Goal: Transaction & Acquisition: Purchase product/service

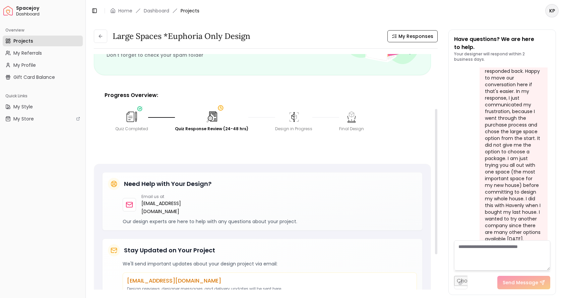
scroll to position [154, 0]
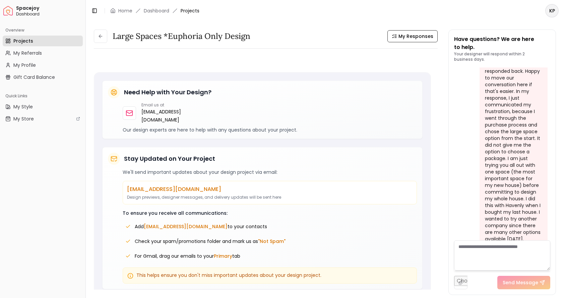
click at [558, 14] on div "KP" at bounding box center [552, 10] width 24 height 13
click at [558, 14] on html "Spacejoy Dashboard Overview Projects My Referrals My Profile Gift Card Balance …" at bounding box center [282, 149] width 564 height 298
click at [554, 11] on html "Spacejoy Dashboard Overview Projects My Referrals My Profile Gift Card Balance …" at bounding box center [282, 149] width 564 height 298
click at [25, 6] on span "Spacejoy" at bounding box center [49, 8] width 67 height 6
click at [123, 9] on link "Home" at bounding box center [125, 10] width 14 height 7
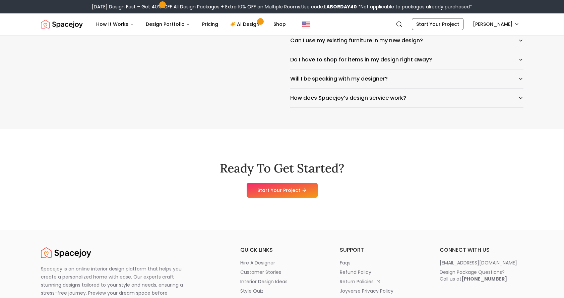
scroll to position [3389, 0]
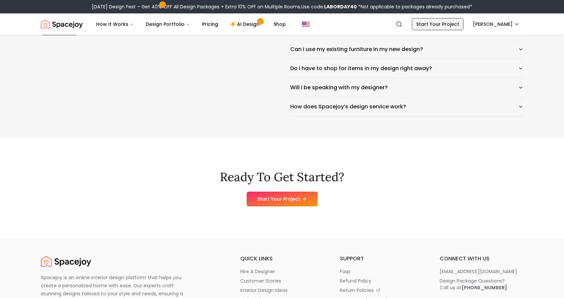
click at [449, 23] on link "Start Your Project" at bounding box center [438, 24] width 52 height 12
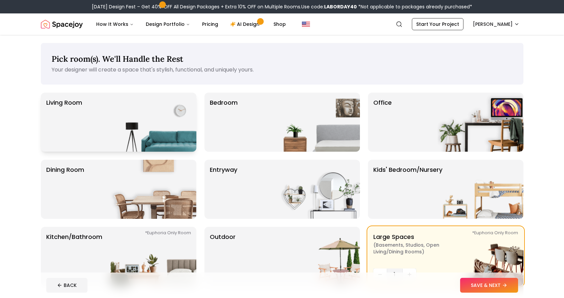
click at [192, 134] on img at bounding box center [154, 122] width 86 height 59
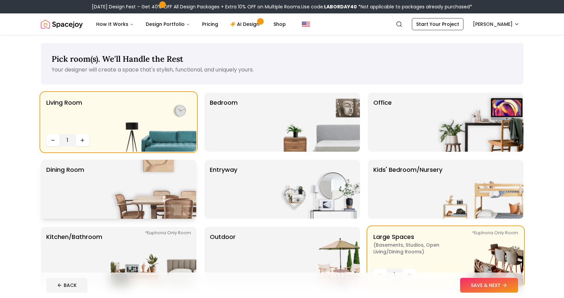
click at [180, 178] on img at bounding box center [154, 189] width 86 height 59
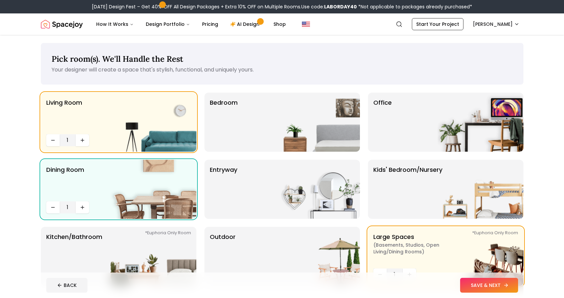
click at [485, 283] on button "SAVE & NEXT" at bounding box center [489, 285] width 58 height 15
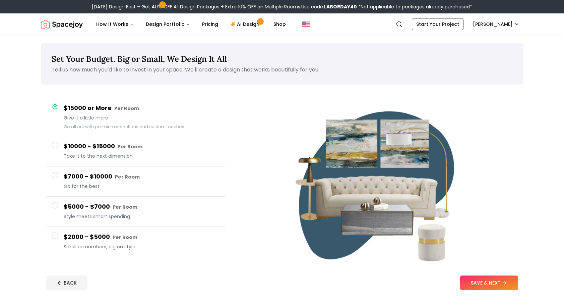
click at [59, 204] on button "$5000 - $7000 Per Room Style meets smart spending" at bounding box center [135, 211] width 179 height 30
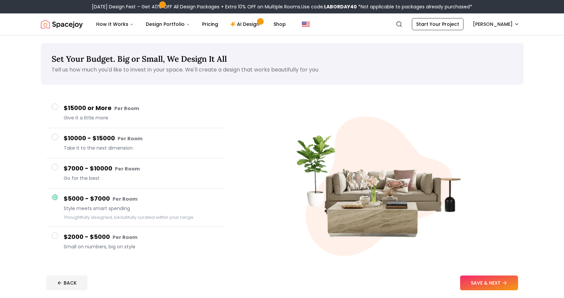
click at [56, 168] on span at bounding box center [55, 167] width 7 height 7
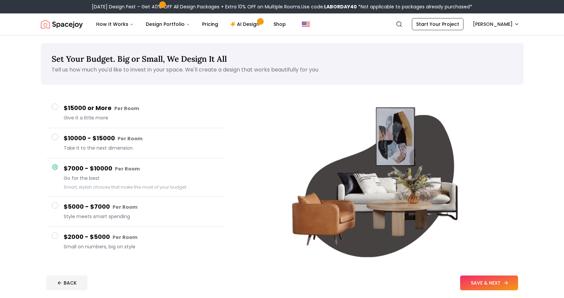
click at [489, 281] on button "SAVE & NEXT" at bounding box center [489, 282] width 58 height 15
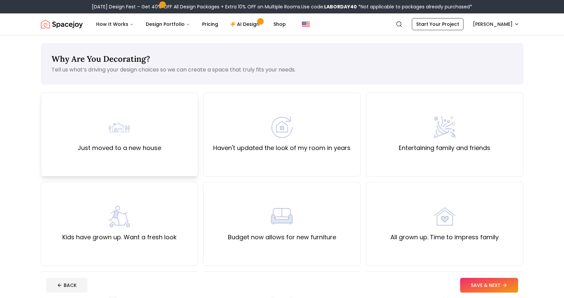
click at [179, 154] on div "Just moved to a new house" at bounding box center [119, 135] width 157 height 84
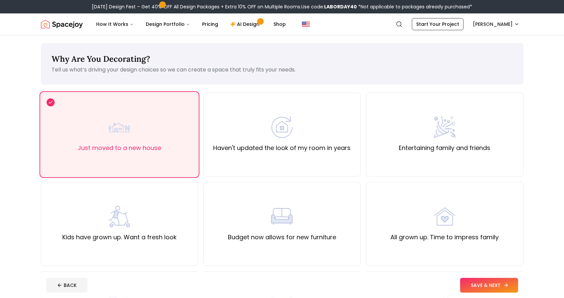
click at [476, 285] on button "SAVE & NEXT" at bounding box center [489, 285] width 58 height 15
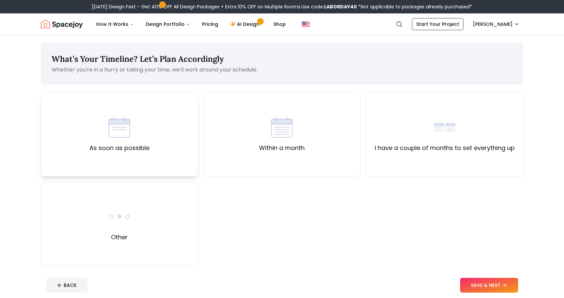
click at [162, 133] on div "As soon as possible" at bounding box center [119, 135] width 157 height 84
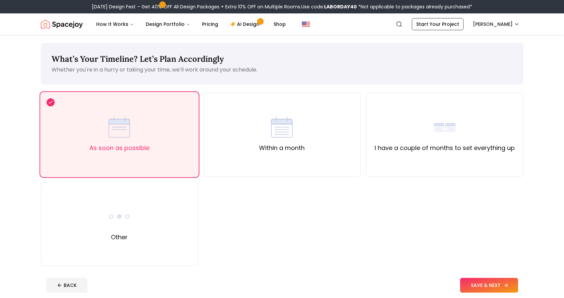
click at [471, 284] on button "SAVE & NEXT" at bounding box center [489, 285] width 58 height 15
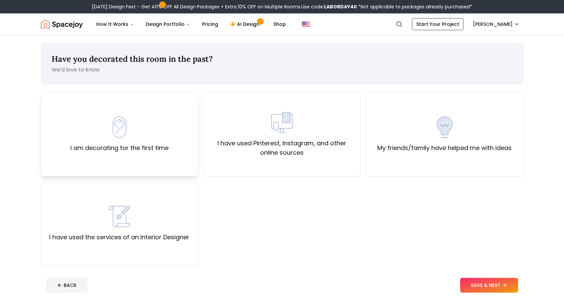
click at [152, 136] on div "I am decorating for the first time" at bounding box center [119, 134] width 98 height 36
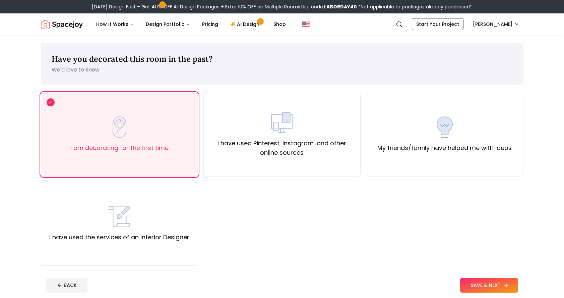
click at [474, 282] on button "SAVE & NEXT" at bounding box center [489, 285] width 58 height 15
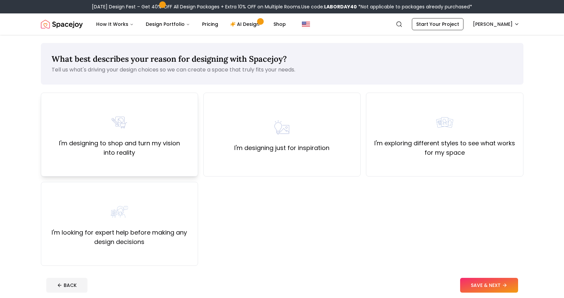
click at [171, 159] on div "I'm designing to shop and turn my vision into reality" at bounding box center [119, 135] width 157 height 84
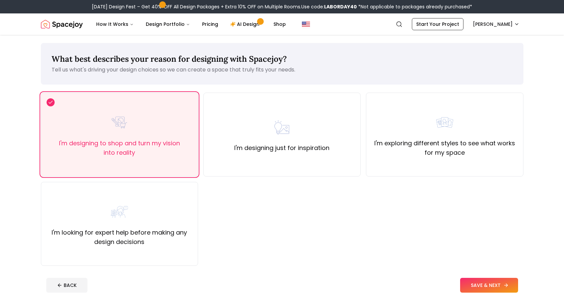
click at [485, 279] on button "SAVE & NEXT" at bounding box center [489, 285] width 58 height 15
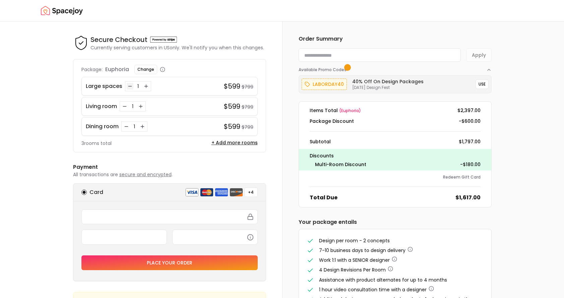
click at [128, 87] on icon "Decrease quantity for Large spaces" at bounding box center [129, 85] width 5 height 5
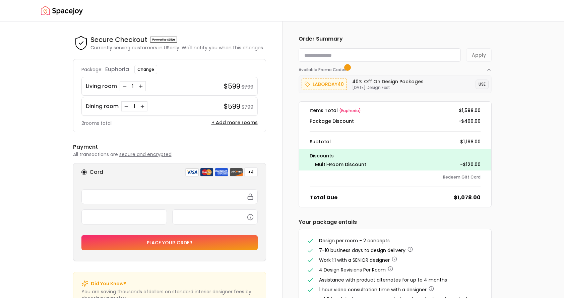
click at [481, 85] on button "USE" at bounding box center [482, 83] width 13 height 9
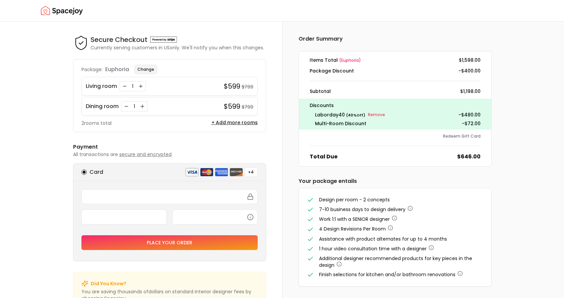
click at [153, 68] on button "Change" at bounding box center [145, 69] width 23 height 9
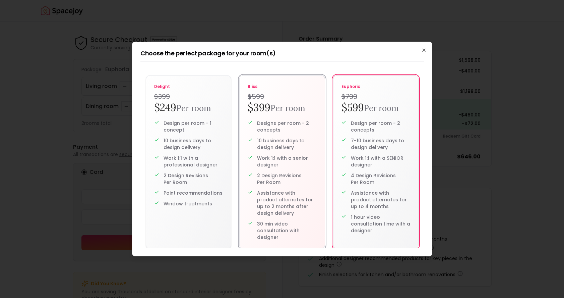
click at [252, 151] on div "Designs per room - 2 concepts 10 business days to design delivery Work 1:1 with…" at bounding box center [282, 180] width 69 height 121
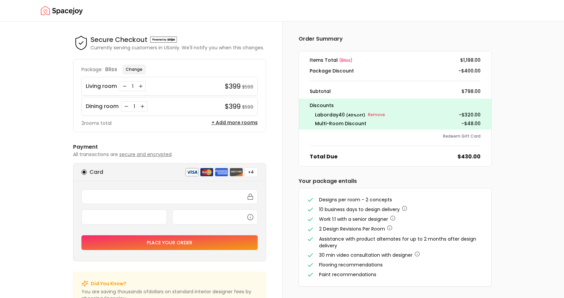
click at [141, 69] on button "Change" at bounding box center [134, 69] width 23 height 9
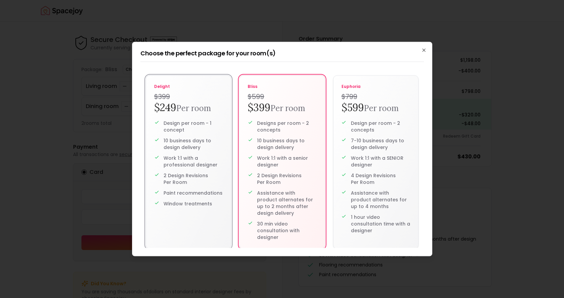
scroll to position [9, 0]
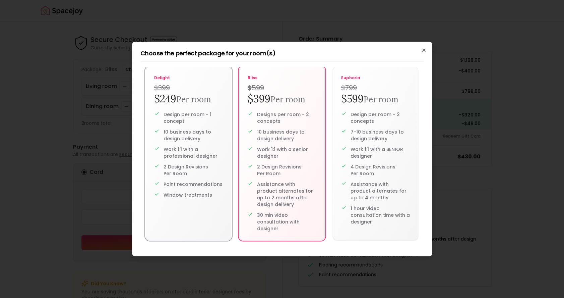
click at [209, 168] on p "2 Design Revisions Per Room" at bounding box center [193, 169] width 59 height 13
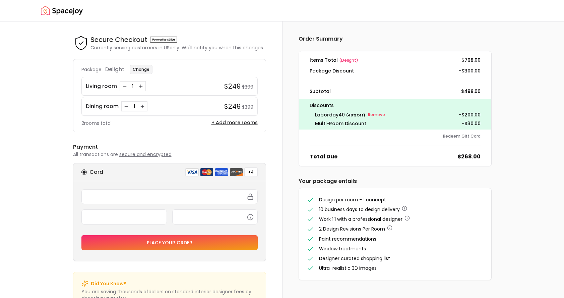
click at [148, 68] on button "Change" at bounding box center [141, 69] width 23 height 9
